Goal: Find specific page/section: Find specific page/section

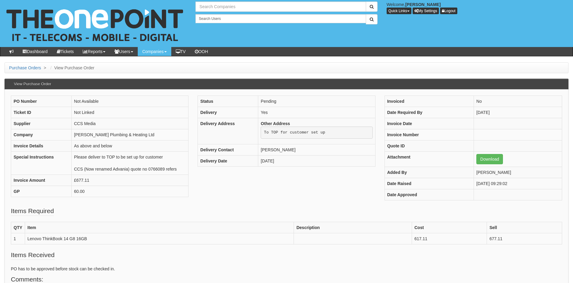
click at [218, 8] on input "text" at bounding box center [280, 7] width 170 height 10
click at [208, 6] on input "essetial estates" at bounding box center [280, 7] width 170 height 10
click at [224, 18] on link "Essential Estates" at bounding box center [280, 16] width 169 height 9
type input "Essential Estates"
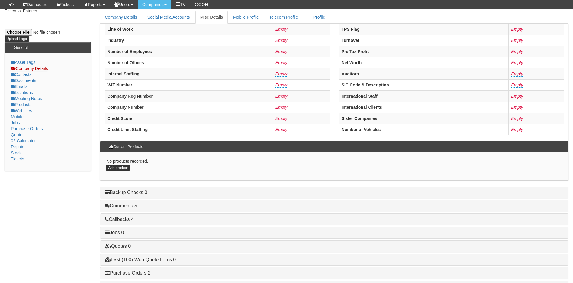
scroll to position [115, 0]
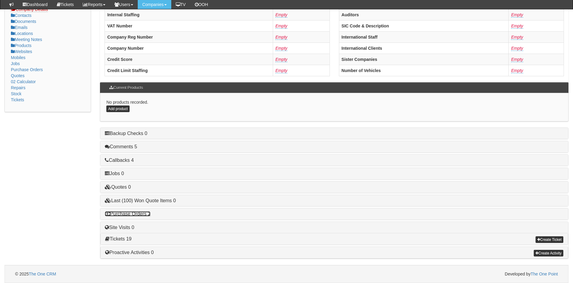
click at [137, 214] on link "Purchase Orders 2" at bounding box center [128, 214] width 46 height 5
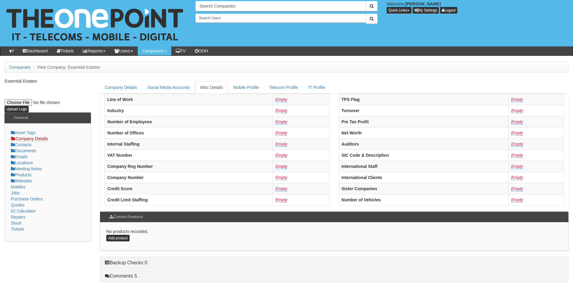
scroll to position [0, 0]
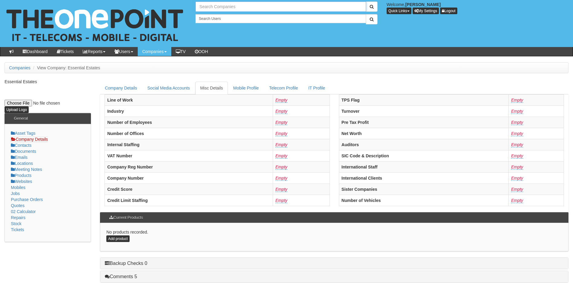
click at [223, 8] on input "text" at bounding box center [280, 7] width 170 height 10
click at [215, 16] on link "Essential Homes Ltd" at bounding box center [280, 16] width 169 height 9
type input "Essential Homes Ltd"
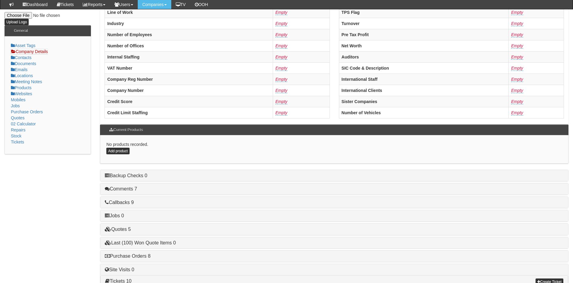
scroll to position [115, 0]
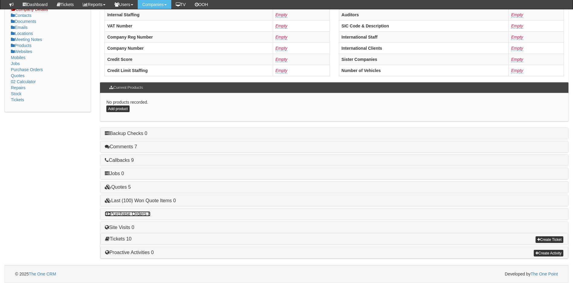
click at [137, 216] on link "Purchase Orders 8" at bounding box center [128, 214] width 46 height 5
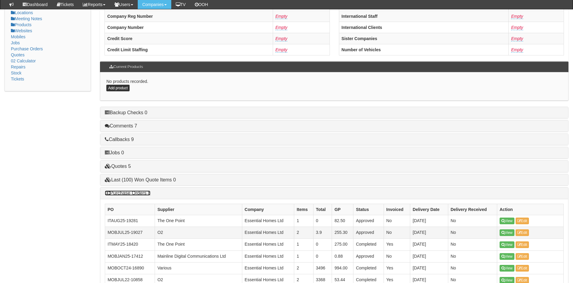
scroll to position [205, 0]
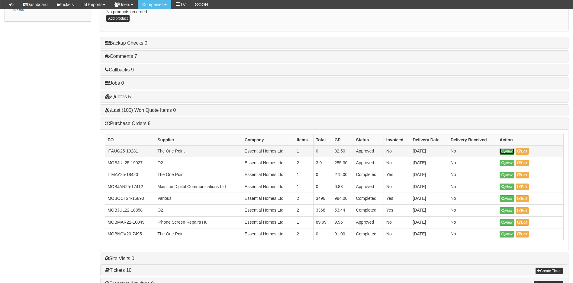
click at [509, 152] on link "View" at bounding box center [506, 151] width 15 height 7
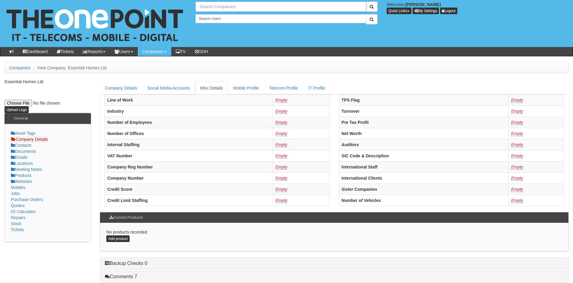
click at [223, 4] on input "text" at bounding box center [280, 7] width 170 height 10
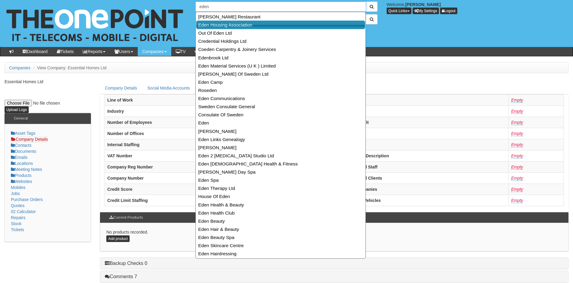
click at [223, 26] on link "Eden Housing Association" at bounding box center [280, 25] width 169 height 9
type input "Eden Housing Association"
